Goal: Task Accomplishment & Management: Use online tool/utility

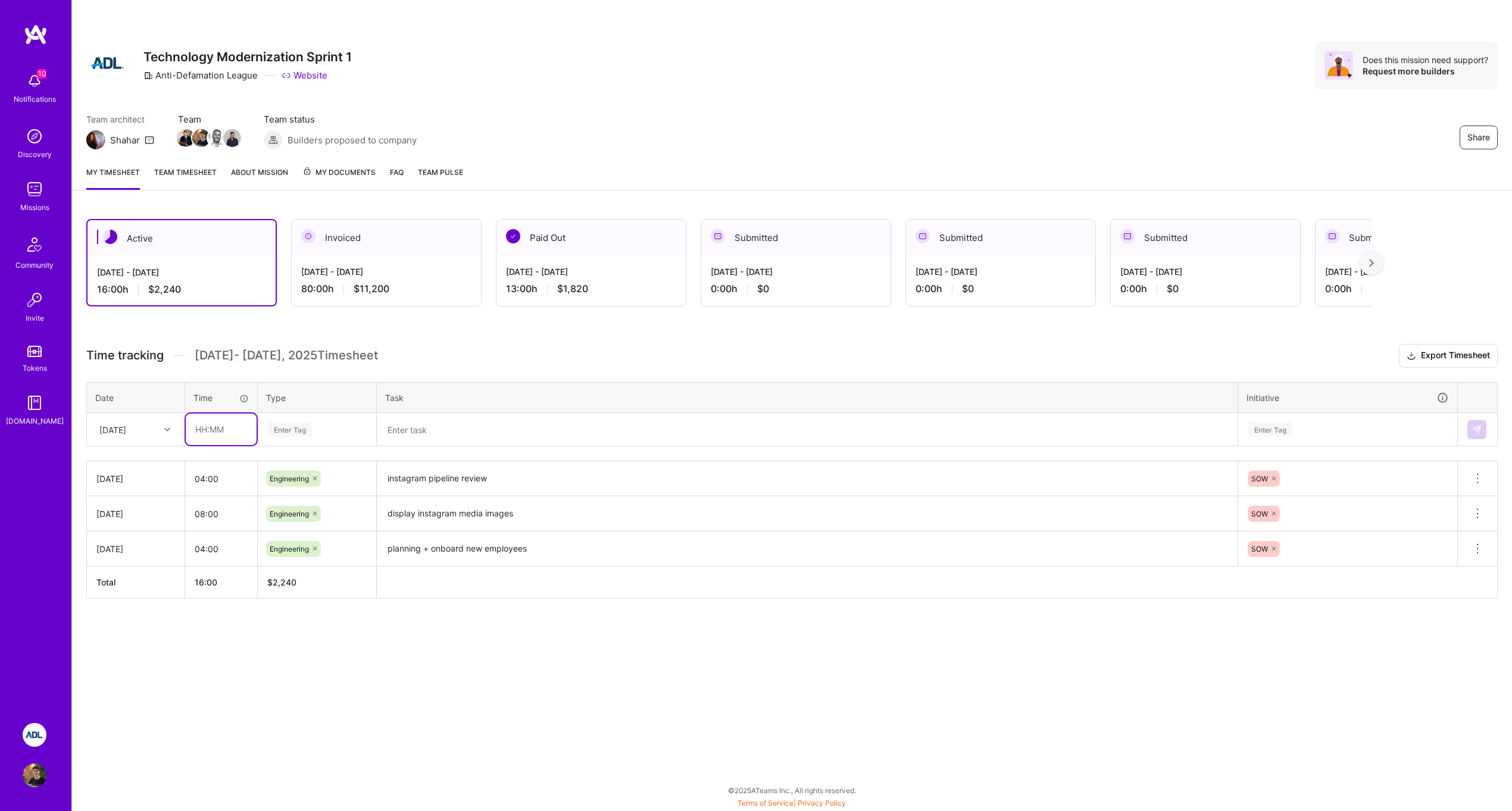
click at [225, 431] on input "text" at bounding box center [221, 430] width 71 height 32
type input "08:00"
click at [295, 426] on div "Enter Tag" at bounding box center [290, 429] width 44 height 19
click at [306, 545] on span "Engineering" at bounding box center [290, 553] width 52 height 16
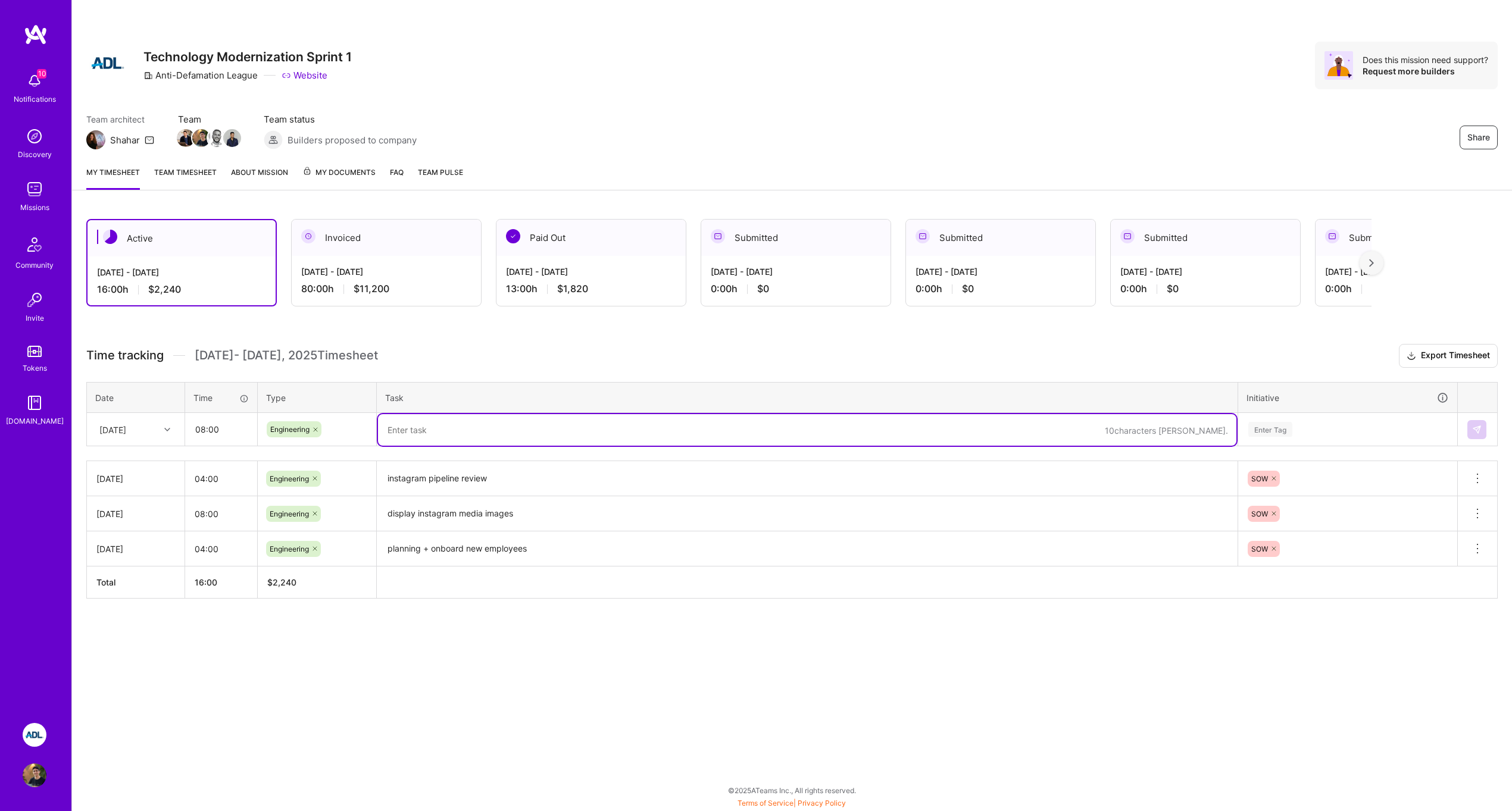
click at [435, 433] on textarea at bounding box center [807, 430] width 858 height 32
type textarea "platform filter"
click at [1330, 419] on div "Enter Tag" at bounding box center [1347, 429] width 218 height 31
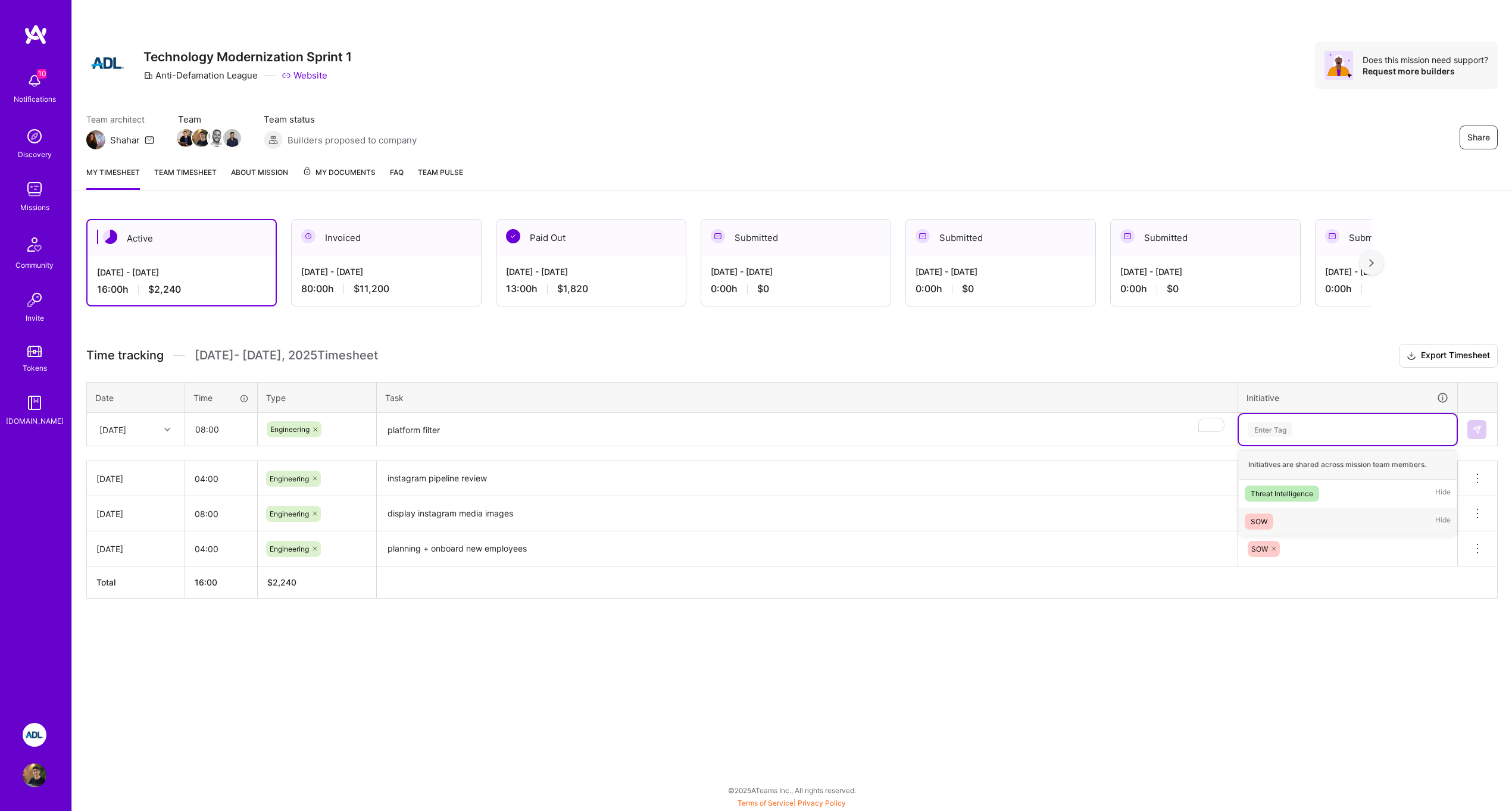
click at [1290, 521] on div "SOW Hide" at bounding box center [1347, 521] width 218 height 28
click at [1476, 428] on img at bounding box center [1476, 429] width 10 height 10
